Goal: Find specific page/section: Find specific page/section

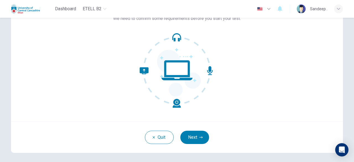
scroll to position [68, 0]
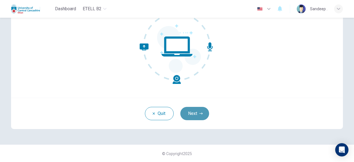
click at [193, 110] on button "Next" at bounding box center [194, 113] width 29 height 13
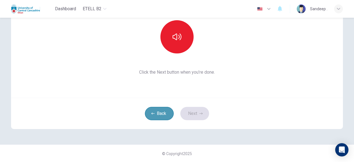
click at [156, 115] on button "Back" at bounding box center [159, 113] width 29 height 13
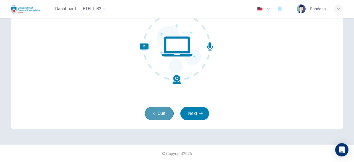
click at [156, 115] on button "Quit" at bounding box center [159, 113] width 29 height 13
